Goal: Check status

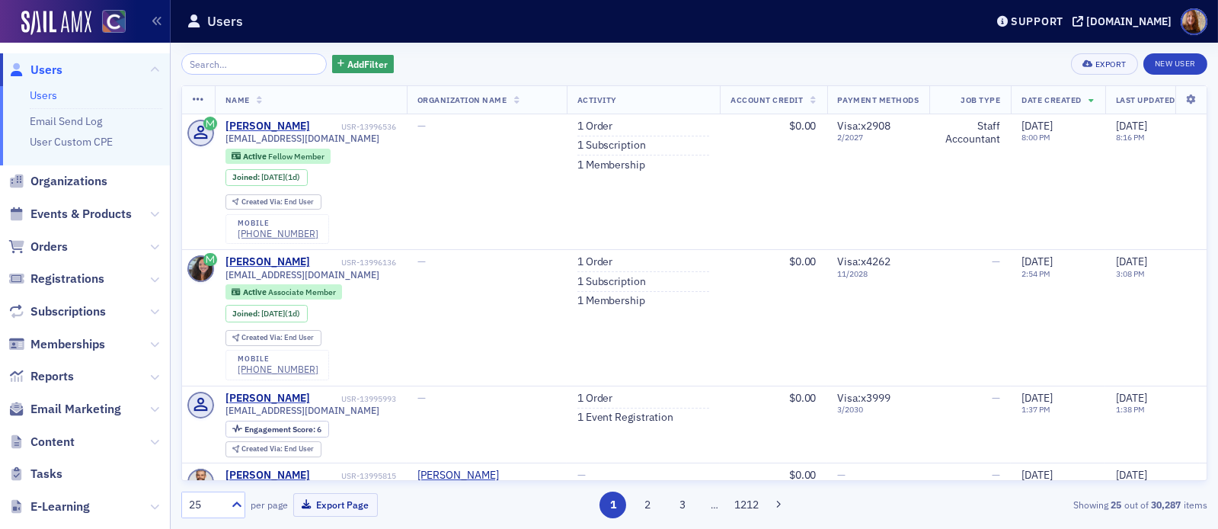
click at [199, 65] on input "search" at bounding box center [254, 63] width 146 height 21
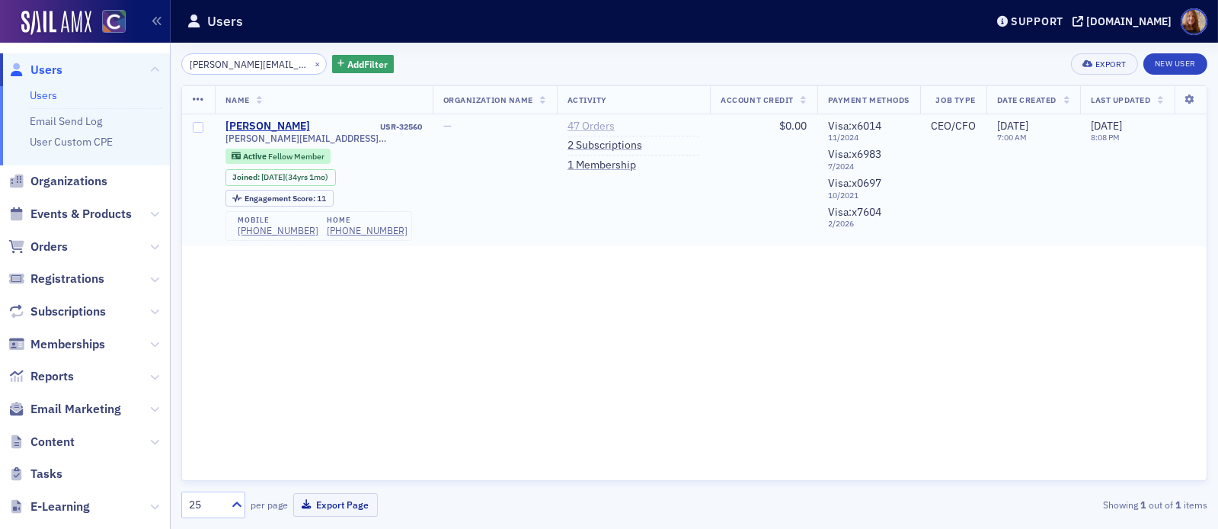
type input "[PERSON_NAME][EMAIL_ADDRESS][DOMAIN_NAME]"
click at [606, 126] on link "47 Orders" at bounding box center [591, 127] width 47 height 14
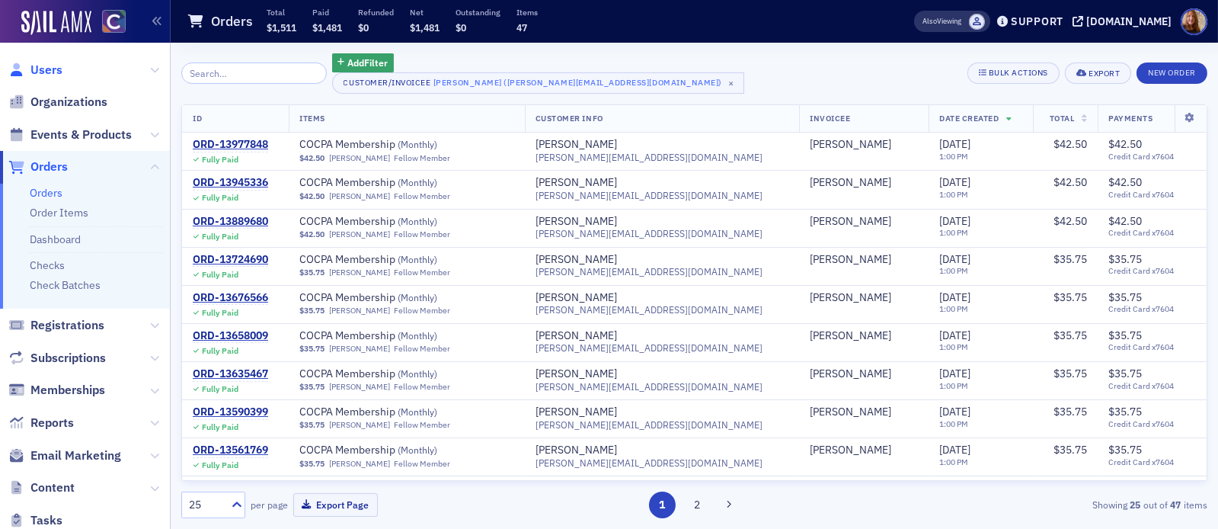
click at [45, 63] on span "Users" at bounding box center [46, 70] width 32 height 17
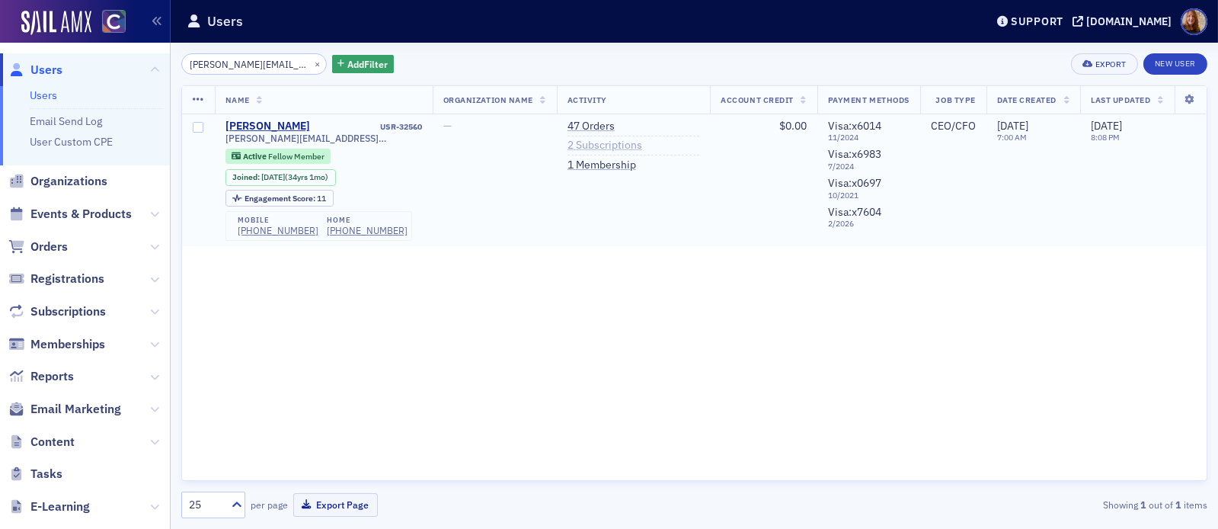
click at [594, 146] on link "2 Subscriptions" at bounding box center [605, 146] width 75 height 14
